Goal: Obtain resource: Download file/media

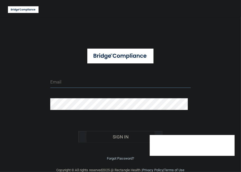
type input "[EMAIL_ADDRESS][DOMAIN_NAME]"
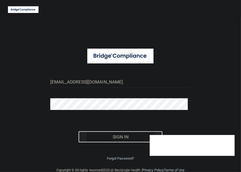
click at [118, 136] on button "Sign In" at bounding box center [120, 137] width 84 height 12
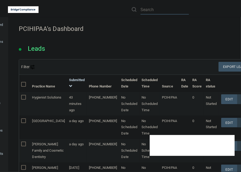
click at [174, 10] on input "text" at bounding box center [164, 10] width 48 height 10
paste input "Eagle Eye Care"
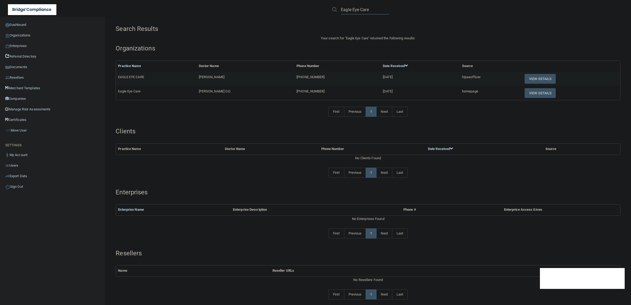
type input "Eagle Eye Care"
click at [240, 95] on button "View Details" at bounding box center [540, 93] width 31 height 10
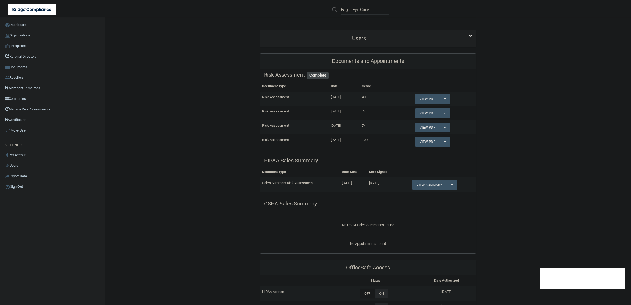
scroll to position [99, 0]
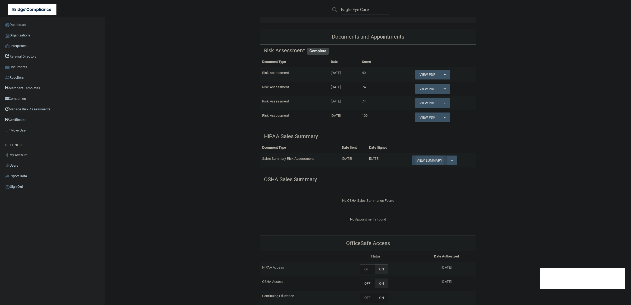
click at [240, 161] on link "View Summary" at bounding box center [429, 161] width 34 height 10
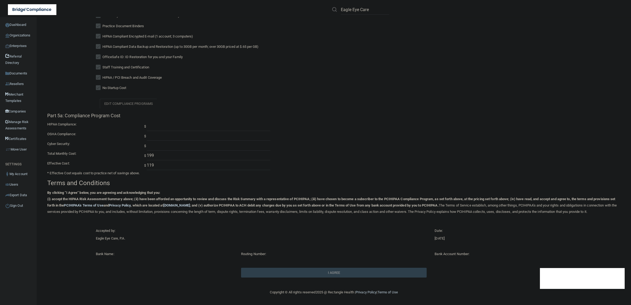
scroll to position [466, 0]
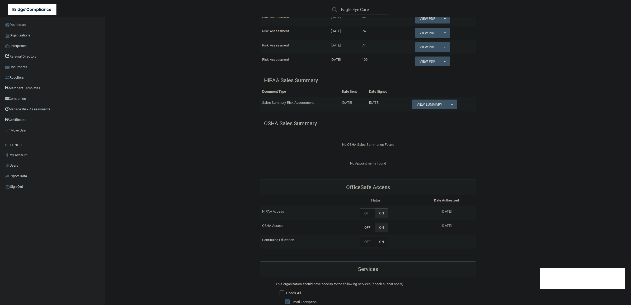
scroll to position [92, 0]
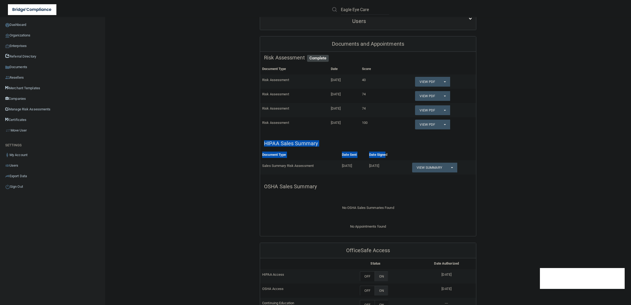
drag, startPoint x: 261, startPoint y: 141, endPoint x: 387, endPoint y: 153, distance: 126.6
click at [240, 153] on div "HIPAA Sales Summary Document Type Date Sent Date Signed Sales Summary Risk Asse…" at bounding box center [368, 156] width 216 height 37
drag, startPoint x: 387, startPoint y: 153, endPoint x: 451, endPoint y: 167, distance: 65.1
click at [240, 167] on button "Split button!" at bounding box center [452, 168] width 11 height 10
click at [240, 172] on link "Download as PDF" at bounding box center [434, 178] width 44 height 8
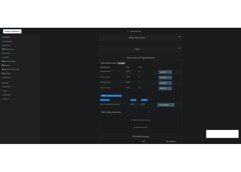
scroll to position [0, 0]
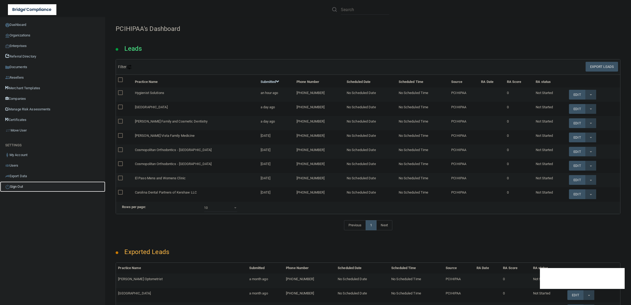
click at [17, 186] on link "Sign Out" at bounding box center [52, 186] width 105 height 11
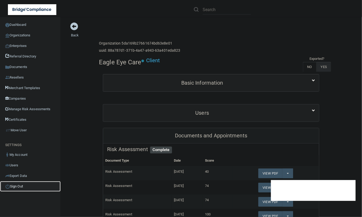
click at [22, 172] on link "Sign Out" at bounding box center [30, 186] width 61 height 11
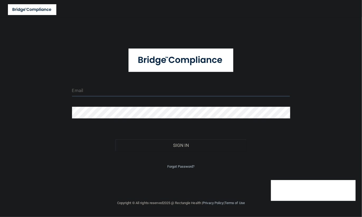
type input "[EMAIL_ADDRESS][DOMAIN_NAME]"
